Goal: Task Accomplishment & Management: Use online tool/utility

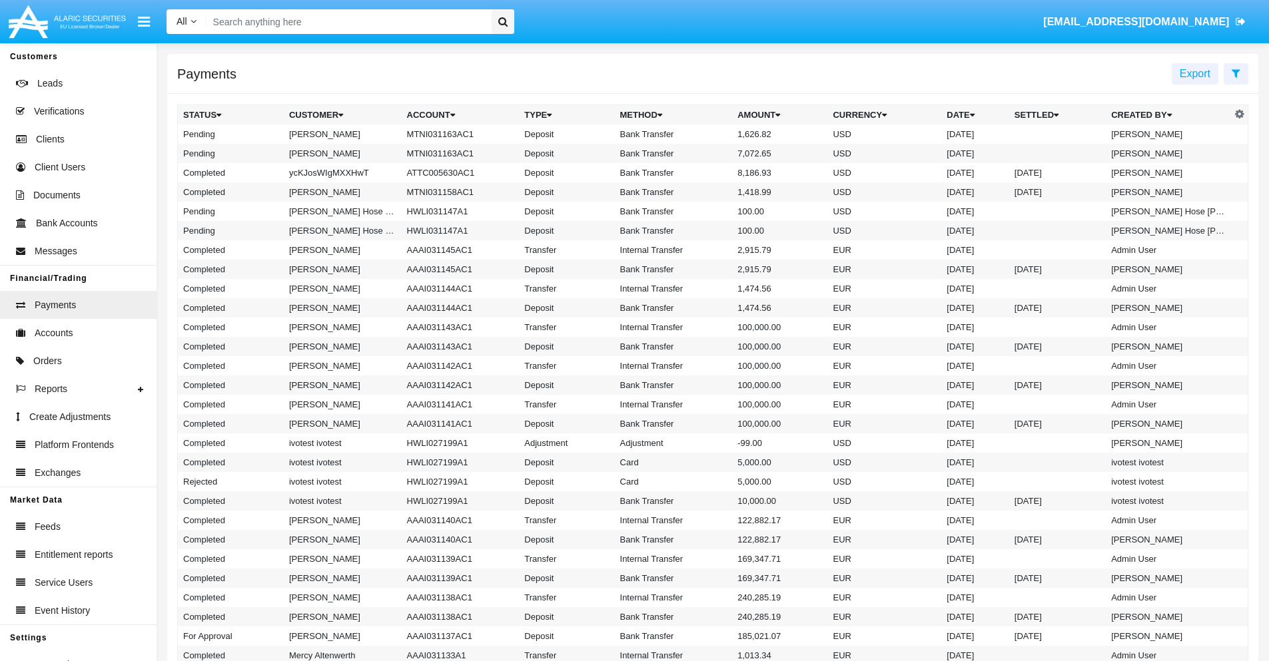
click at [1235, 73] on icon at bounding box center [1235, 73] width 9 height 11
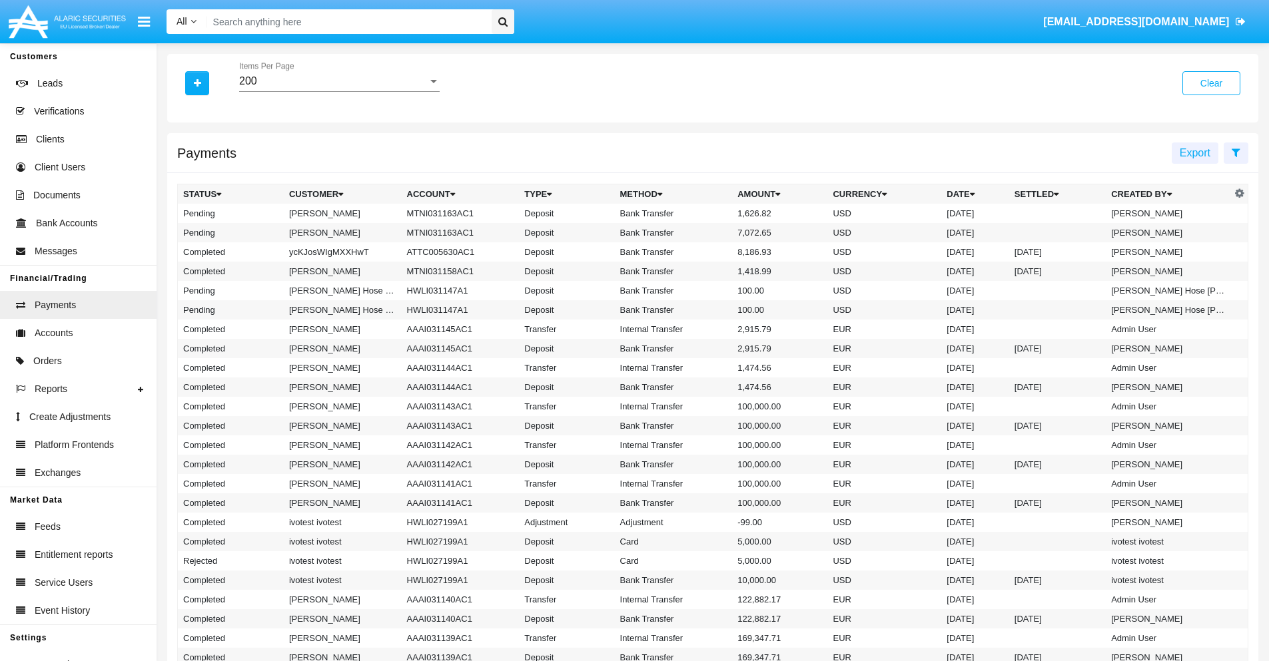
click at [339, 81] on div "200" at bounding box center [333, 81] width 188 height 12
click at [339, 91] on span "10" at bounding box center [339, 91] width 200 height 32
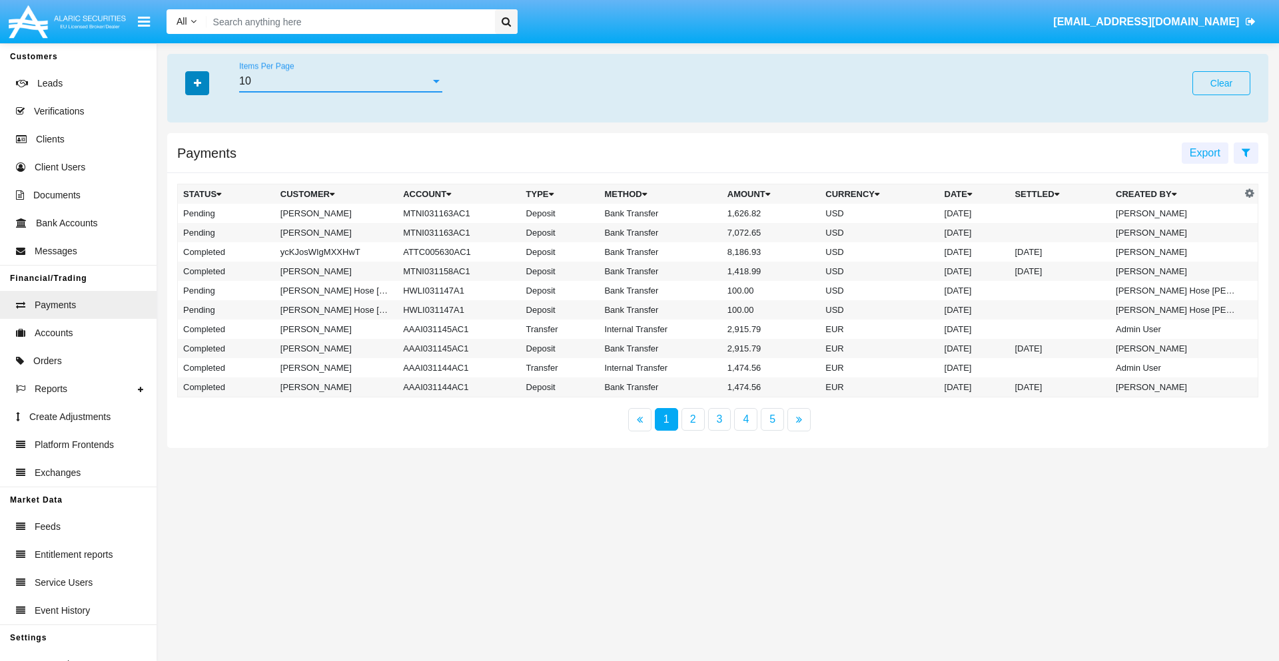
click at [197, 83] on icon "button" at bounding box center [197, 83] width 7 height 9
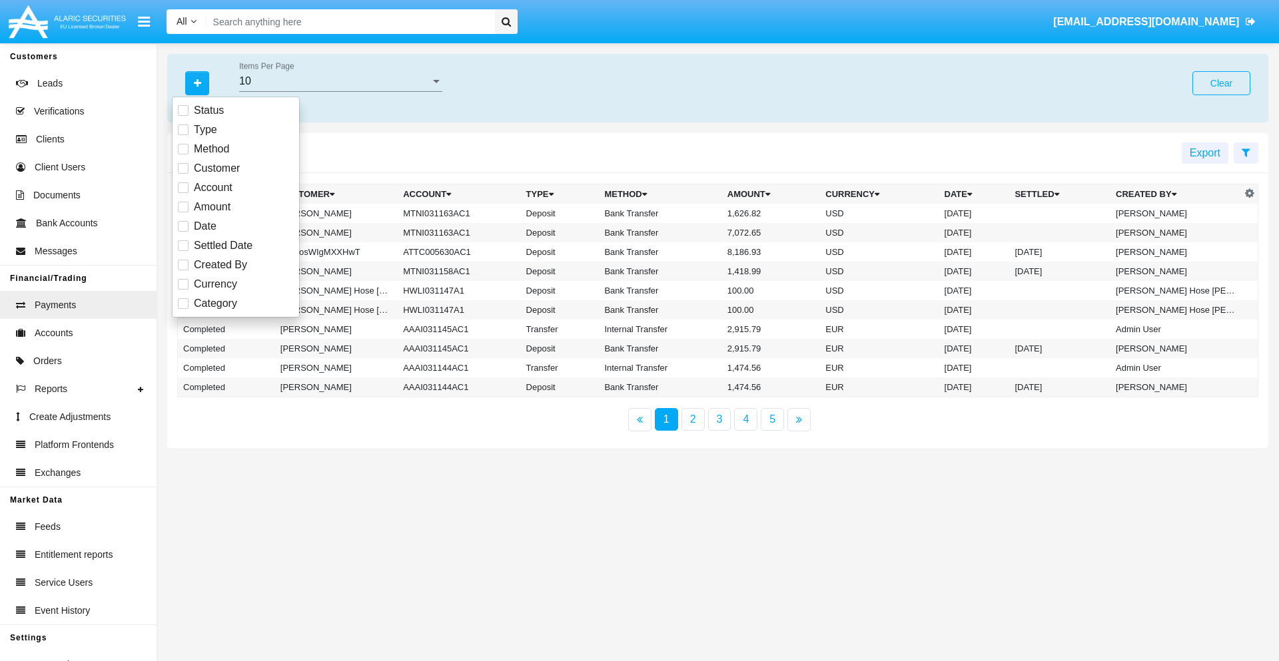
click at [208, 111] on span "Status" at bounding box center [209, 111] width 30 height 16
click at [183, 116] on input "Status" at bounding box center [182, 116] width 1 height 1
checkbox input "true"
click at [197, 83] on icon "button" at bounding box center [197, 83] width 7 height 9
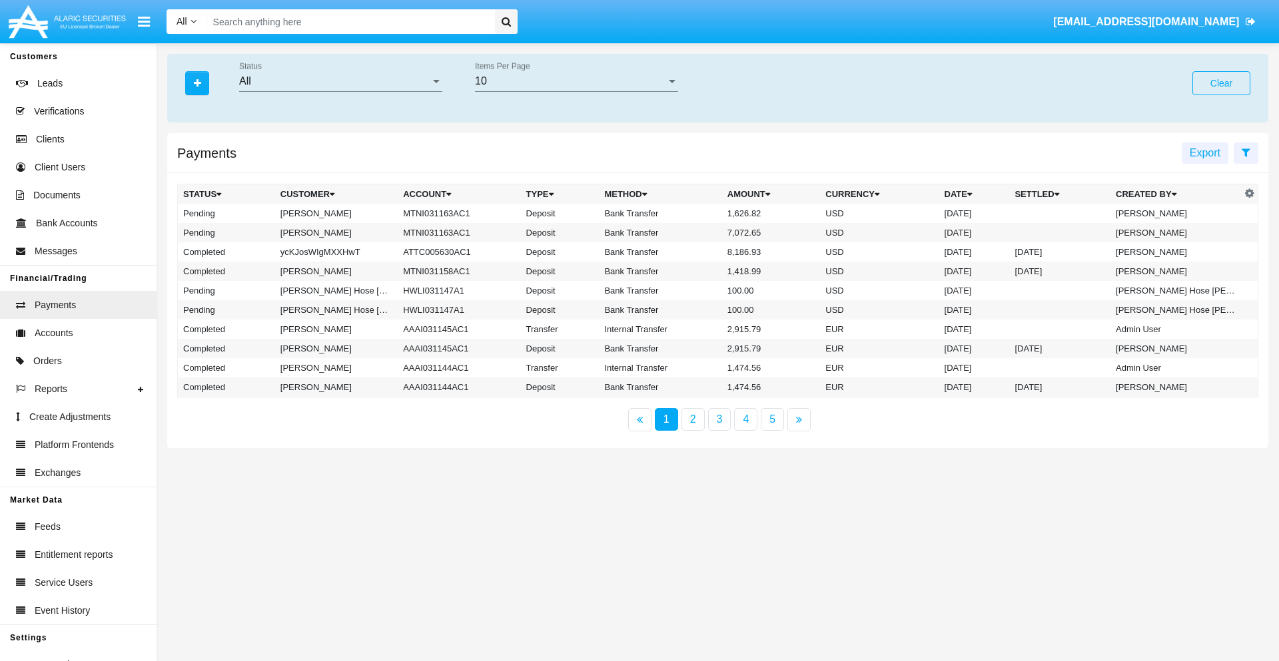
click at [340, 81] on div "All" at bounding box center [334, 81] width 191 height 12
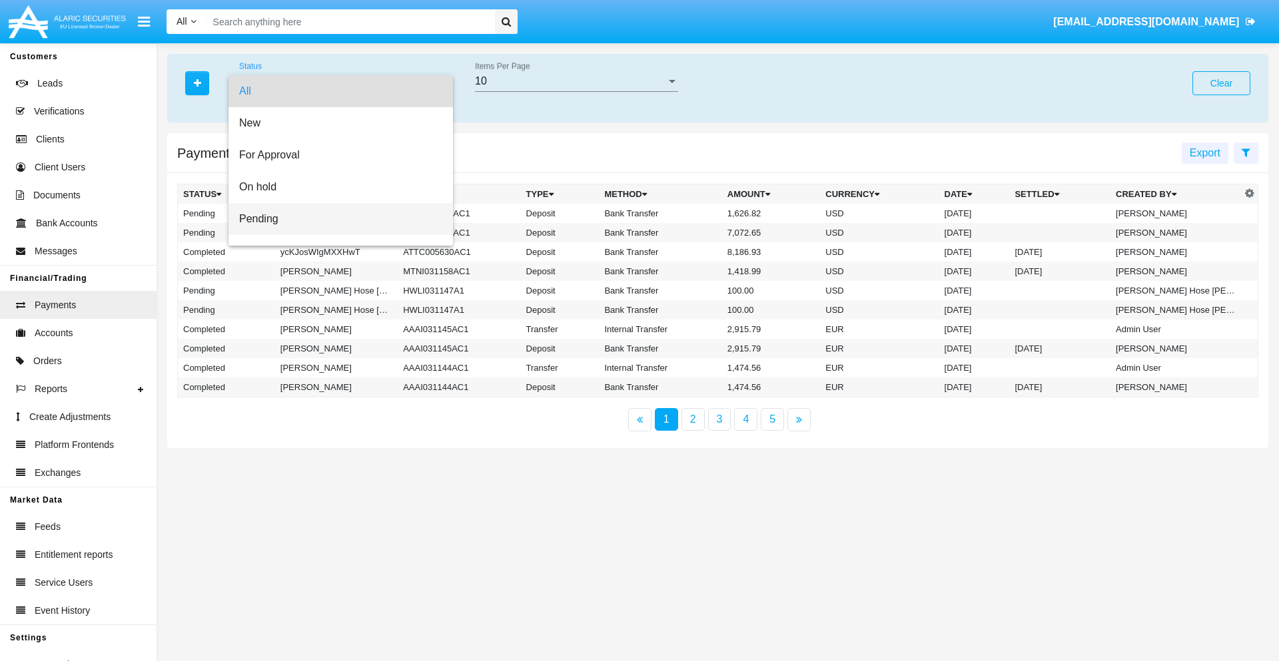
click at [335, 219] on span "Pending" at bounding box center [340, 219] width 203 height 32
